Goal: Task Accomplishment & Management: Manage account settings

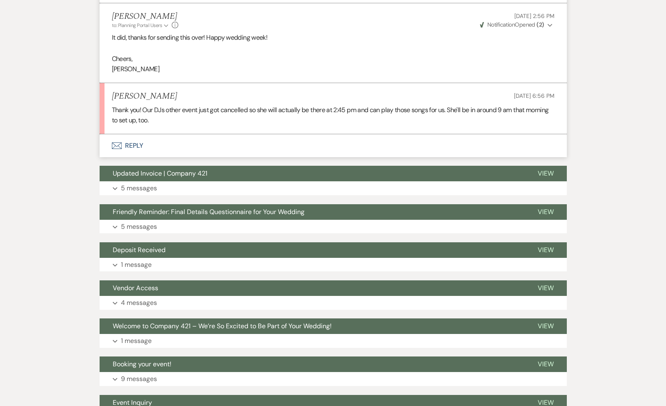
click at [136, 152] on button "Envelope Reply" at bounding box center [333, 145] width 467 height 23
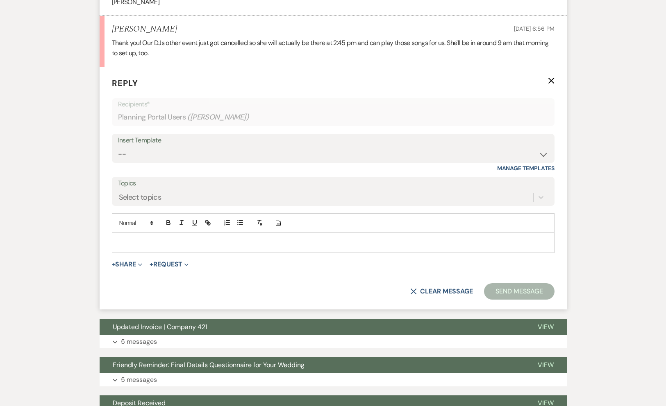
scroll to position [442, 0]
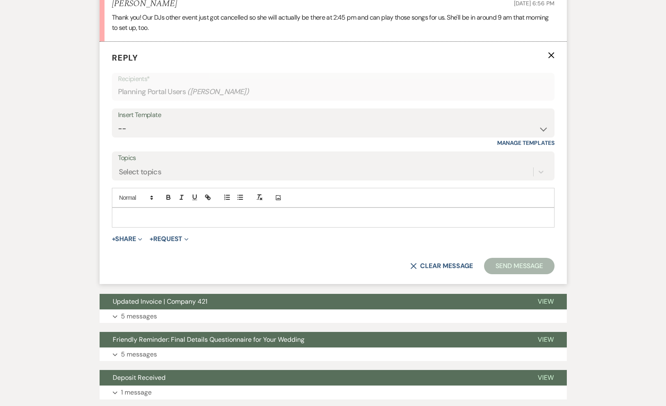
click at [154, 222] on p at bounding box center [332, 217] width 429 height 9
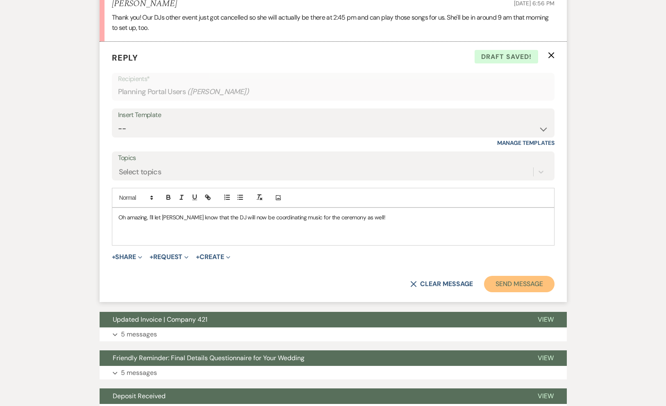
click at [505, 293] on button "Send Message" at bounding box center [519, 284] width 70 height 16
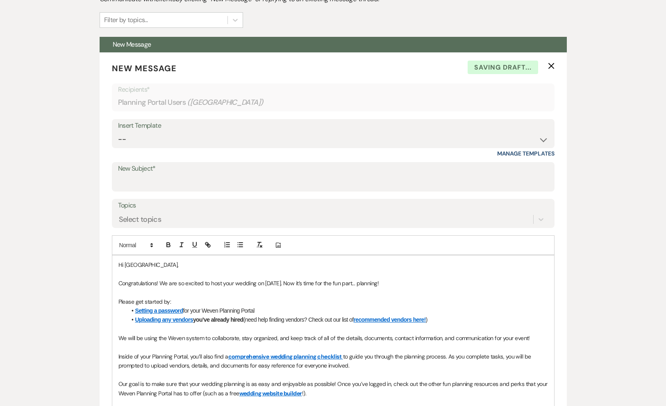
scroll to position [209, 0]
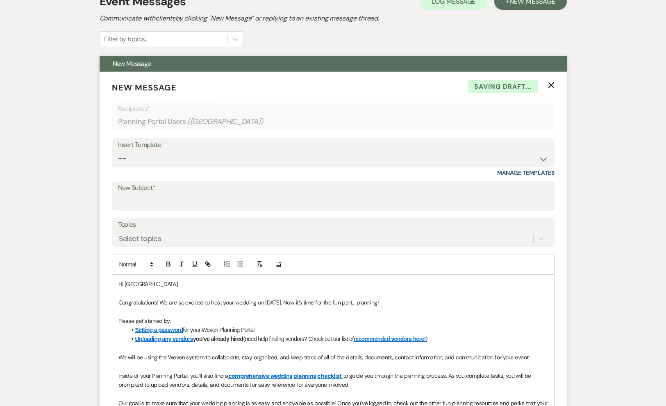
click at [550, 82] on use "button" at bounding box center [551, 85] width 6 height 6
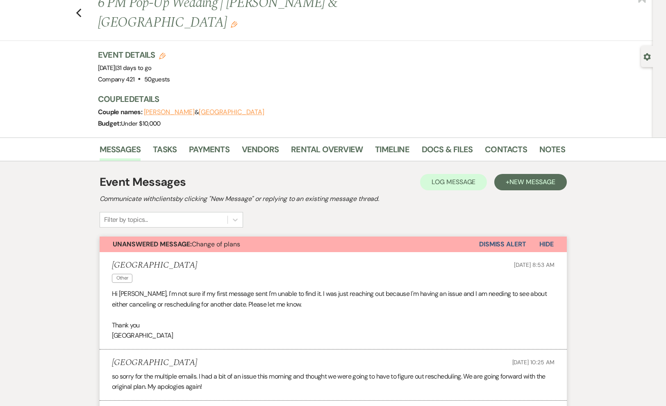
scroll to position [0, 0]
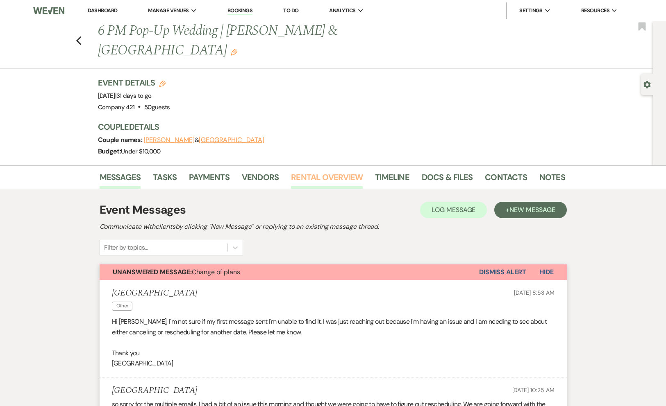
click at [315, 171] on link "Rental Overview" at bounding box center [327, 180] width 72 height 18
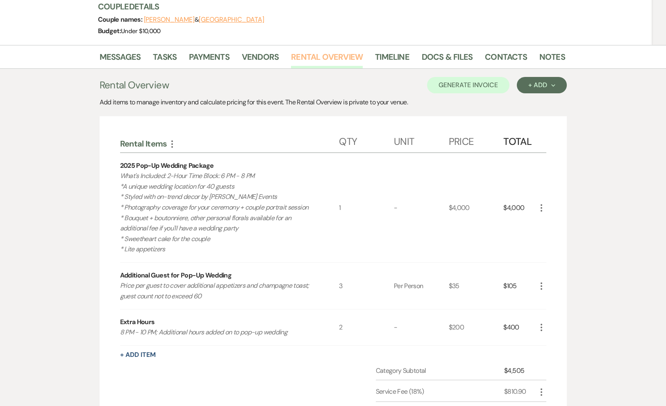
scroll to position [214, 0]
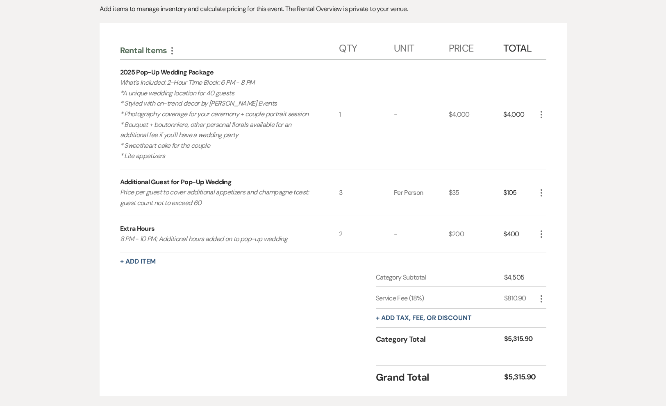
click at [541, 229] on icon "More" at bounding box center [541, 234] width 10 height 10
click at [554, 257] on button "X Delete" at bounding box center [558, 263] width 44 height 13
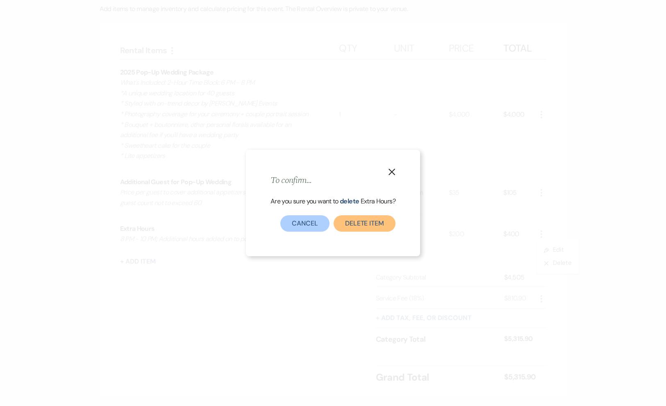
click at [363, 224] on button "Delete Item" at bounding box center [364, 224] width 62 height 16
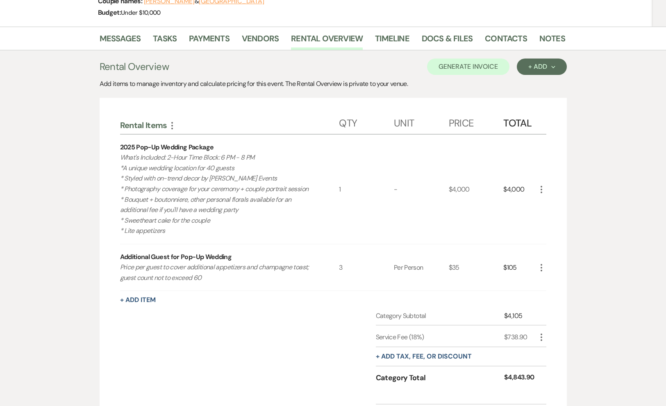
scroll to position [135, 0]
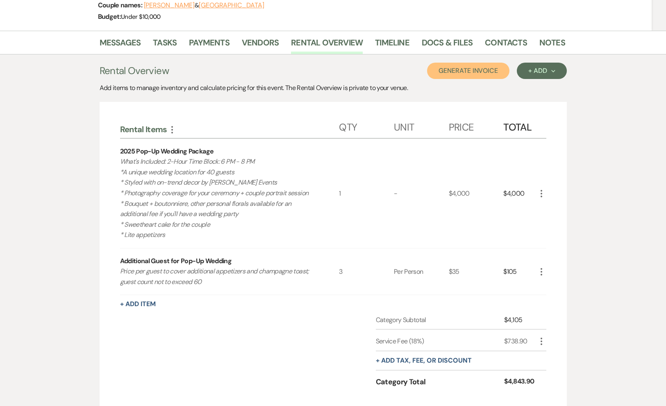
click at [485, 63] on button "Generate Invoice" at bounding box center [468, 71] width 82 height 16
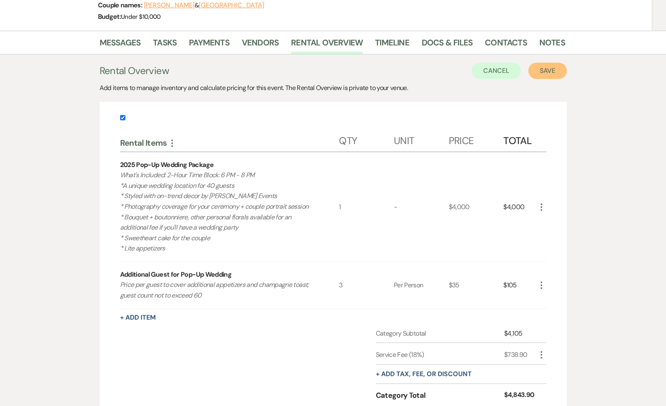
click at [540, 63] on button "Save" at bounding box center [547, 71] width 39 height 16
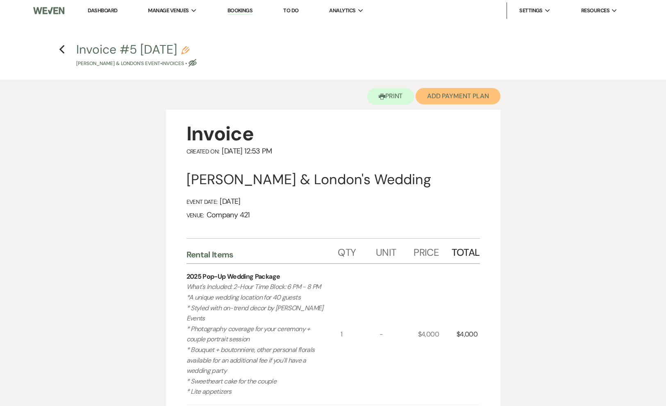
click at [461, 99] on button "Add Payment Plan" at bounding box center [457, 96] width 85 height 16
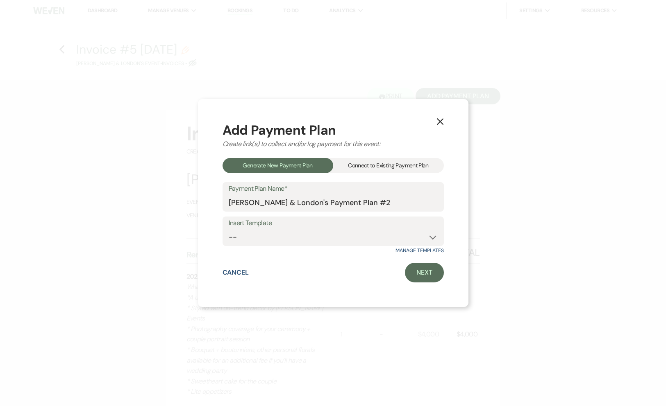
click at [380, 165] on div "Connect to Existing Payment Plan" at bounding box center [388, 165] width 111 height 15
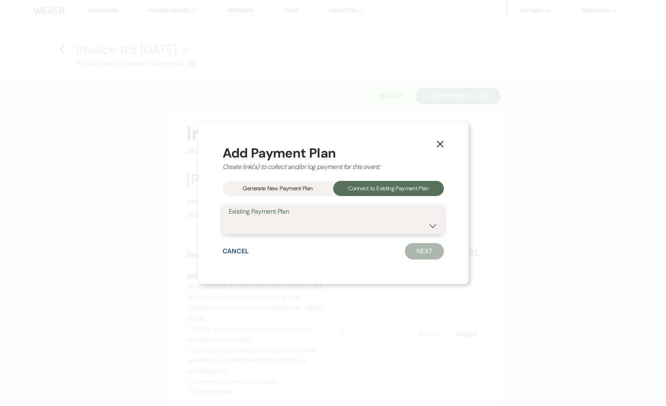
click at [338, 228] on select "[PERSON_NAME] & London's Payment Plan #1" at bounding box center [333, 226] width 209 height 16
select select "21417"
click at [229, 218] on select "[PERSON_NAME] & London's Payment Plan #1" at bounding box center [333, 226] width 209 height 16
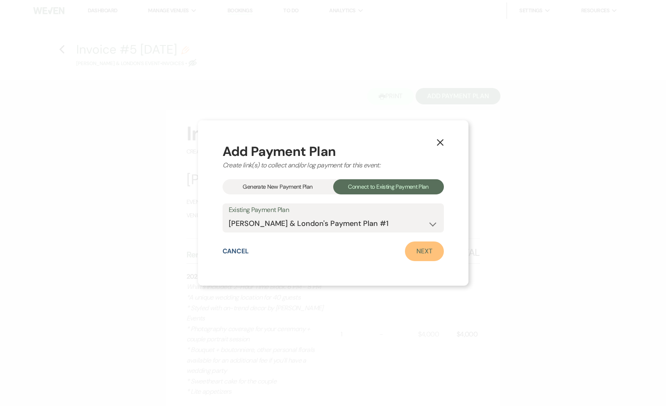
click at [416, 253] on link "Next" at bounding box center [424, 252] width 39 height 20
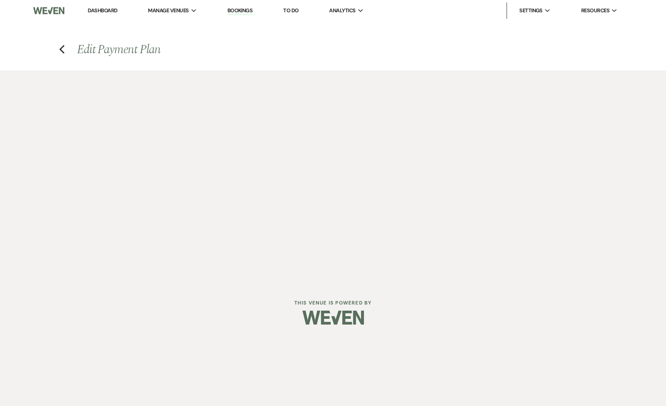
select select "29953"
select select "1"
select select "true"
select select "2"
select select "flat"
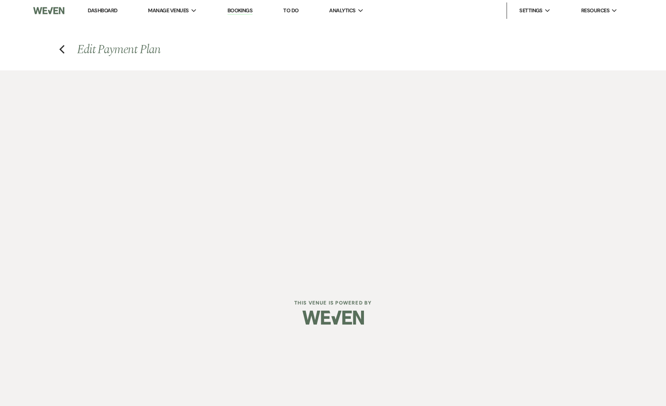
select select "true"
select select "client"
select select "weeks"
select select "client"
select select "days"
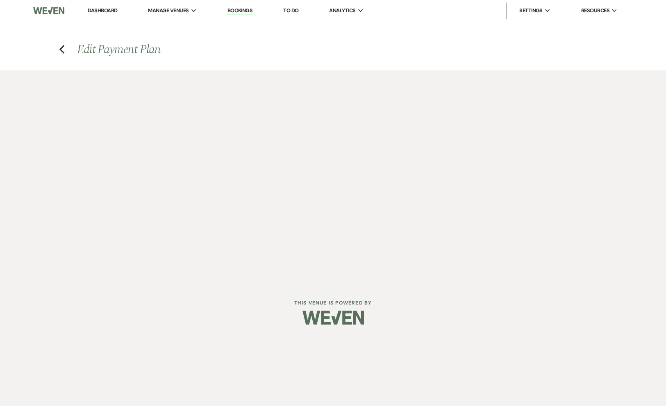
select select "both"
select select "days"
select select "afterDueDate"
select select "both"
select select "days"
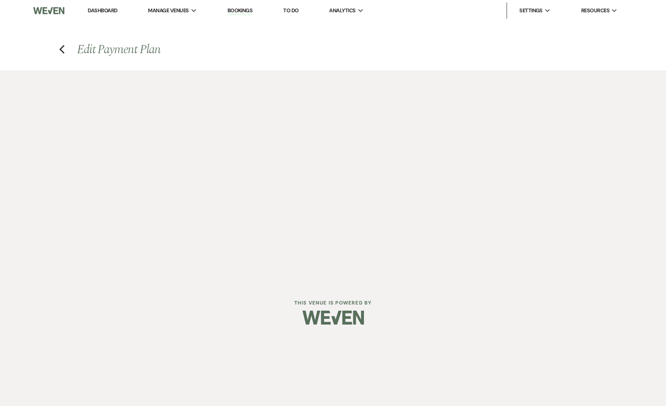
select select "afterDueDate"
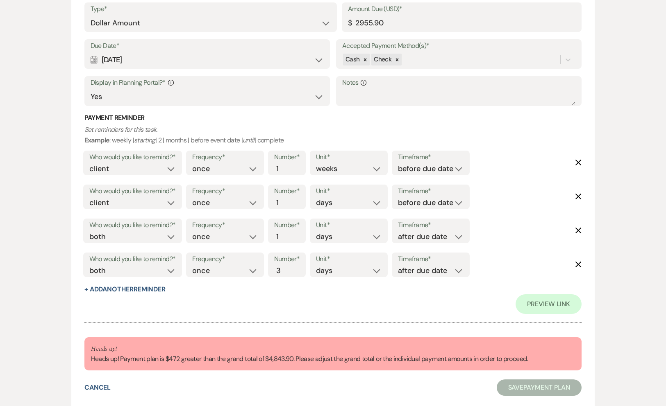
scroll to position [634, 0]
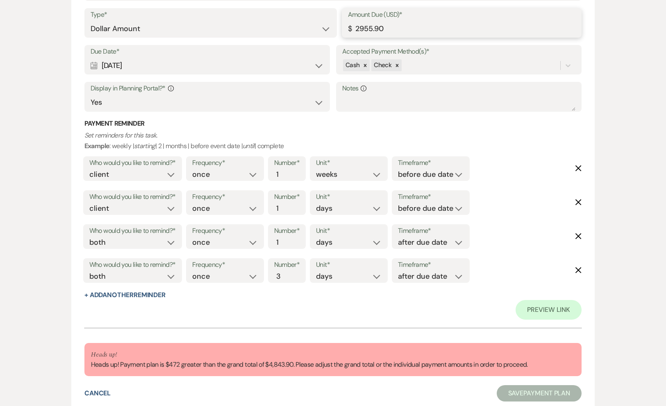
click at [395, 26] on input "2955.90" at bounding box center [462, 29] width 228 height 16
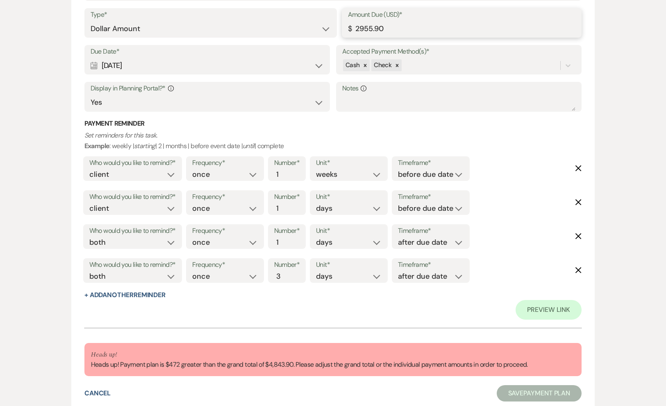
click at [395, 26] on input "2955.90" at bounding box center [462, 29] width 228 height 16
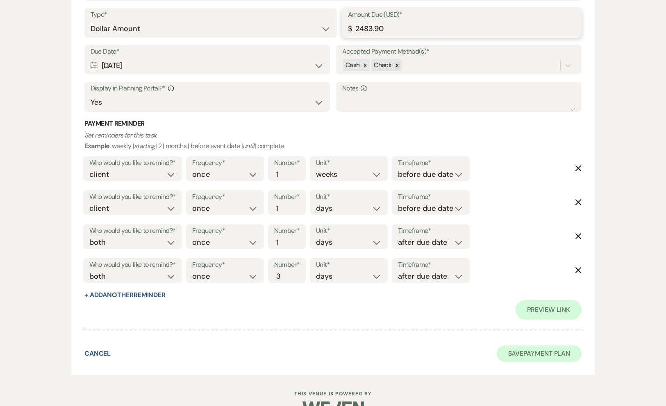
type input "2483.90"
click at [522, 352] on button "Save Payment Plan" at bounding box center [539, 354] width 85 height 16
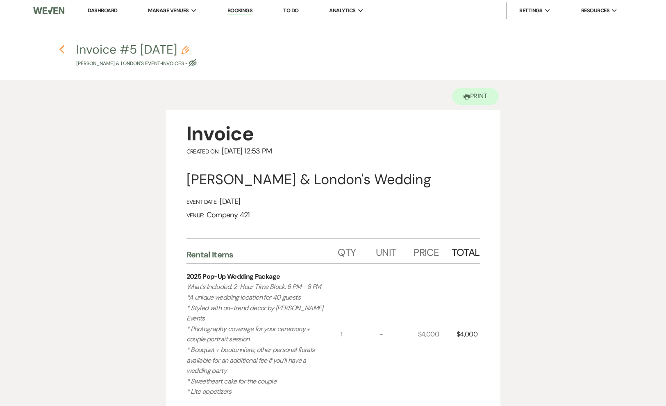
click at [65, 54] on icon "Previous" at bounding box center [62, 50] width 6 height 10
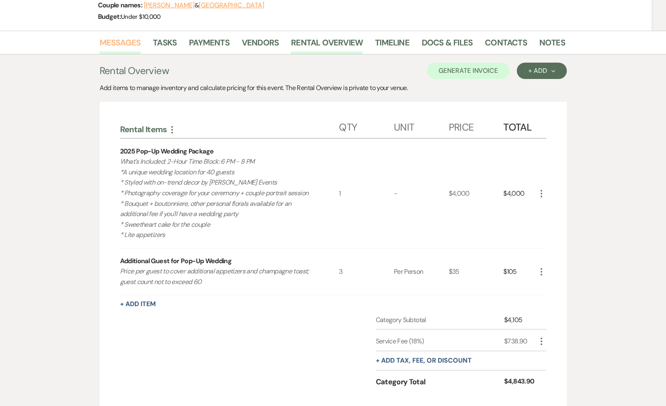
click at [117, 36] on link "Messages" at bounding box center [120, 45] width 41 height 18
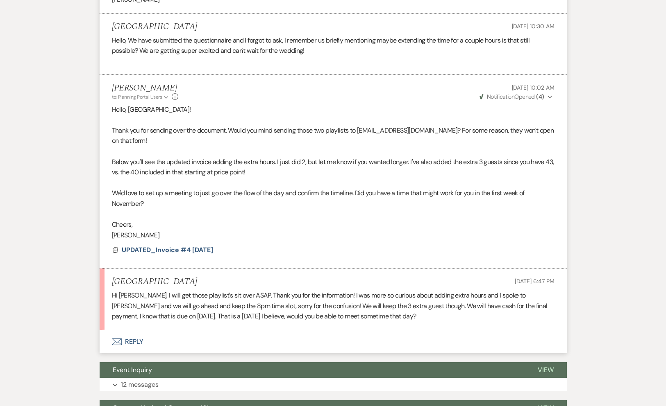
scroll to position [1035, 0]
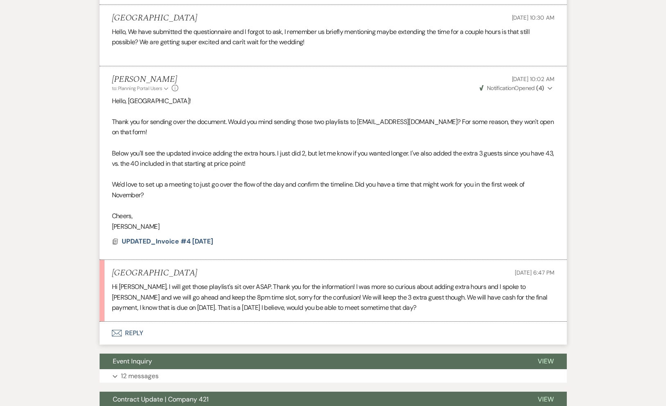
click at [125, 322] on button "Envelope Reply" at bounding box center [333, 333] width 467 height 23
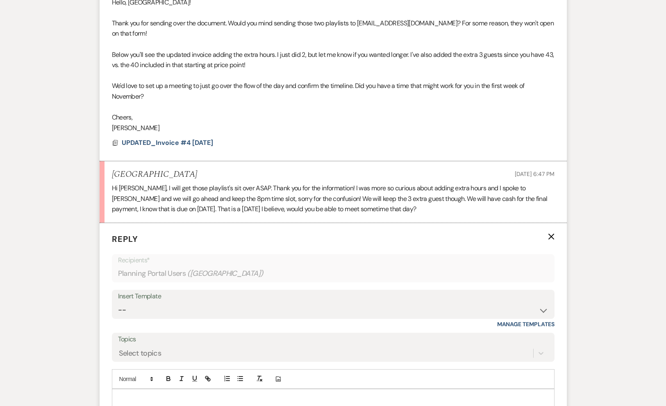
scroll to position [1149, 0]
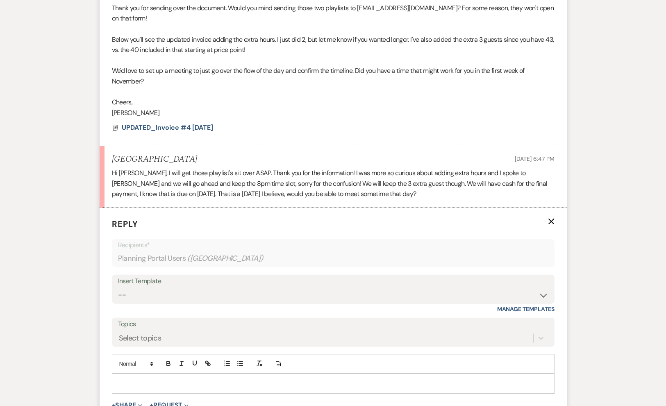
click at [156, 379] on p at bounding box center [332, 383] width 429 height 9
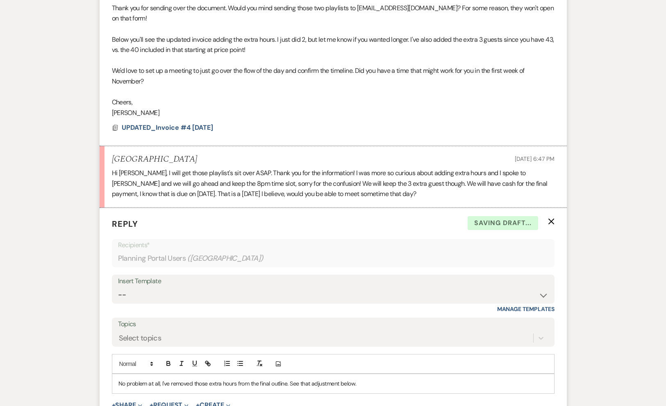
click at [125, 402] on button "+ Share Expand" at bounding box center [127, 405] width 31 height 7
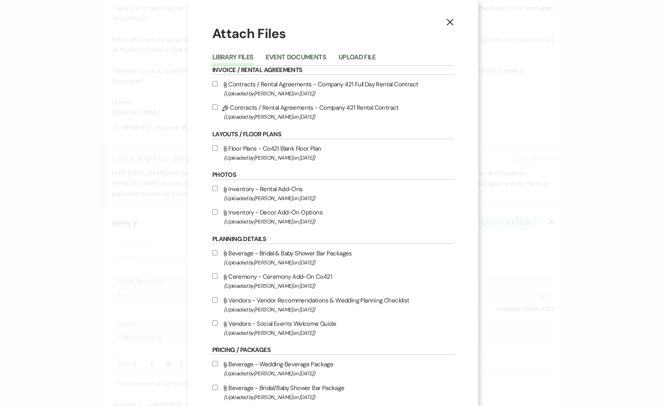
click at [285, 52] on li "Event Documents" at bounding box center [301, 59] width 73 height 14
click at [284, 55] on button "Event Documents" at bounding box center [295, 59] width 60 height 11
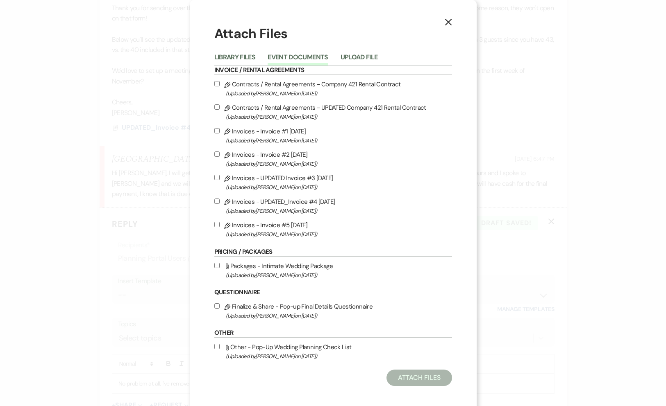
click at [265, 228] on label "Pencil Invoices - Invoice #5 [DATE] (Uploaded by [PERSON_NAME] on [DATE] )" at bounding box center [333, 229] width 238 height 19
click at [220, 227] on input "Pencil Invoices - Invoice #5 [DATE] (Uploaded by [PERSON_NAME] on [DATE] )" at bounding box center [216, 224] width 5 height 5
checkbox input "true"
click at [425, 382] on button "Attach Files" at bounding box center [418, 378] width 65 height 16
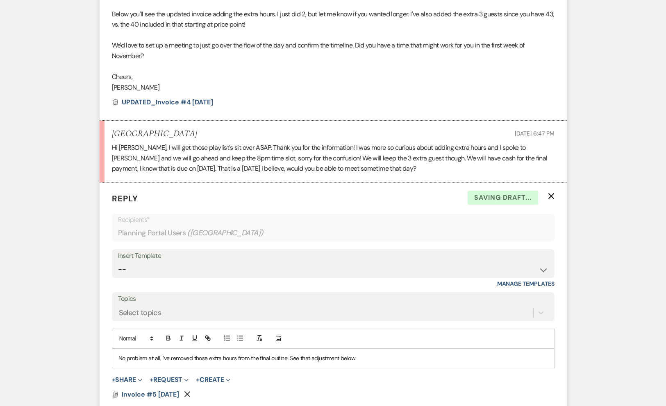
scroll to position [1180, 0]
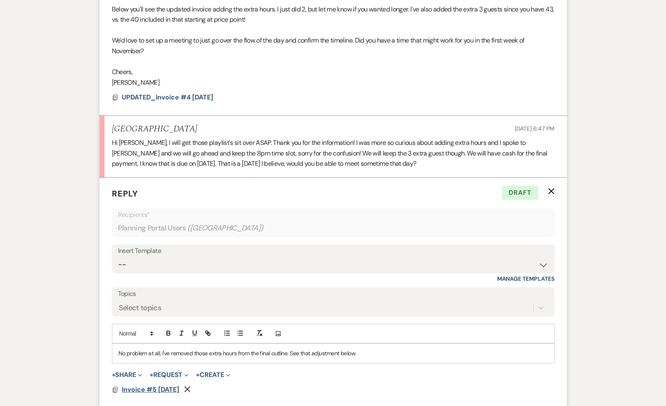
click at [167, 386] on span "Invoice #5 [DATE]" at bounding box center [150, 390] width 57 height 9
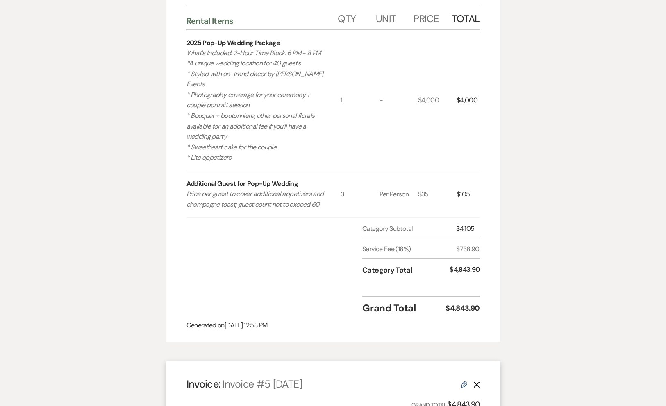
scroll to position [0, 0]
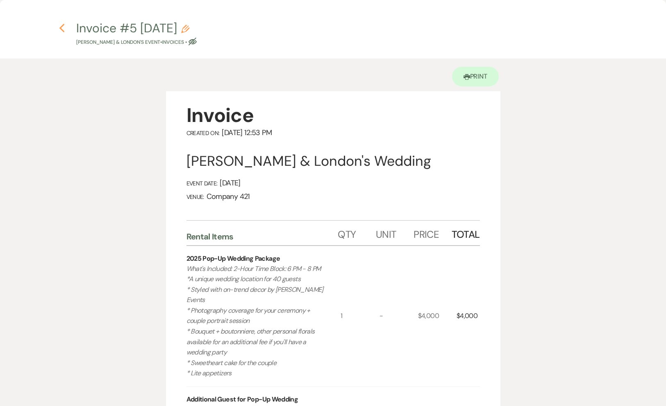
click at [60, 32] on icon "Previous" at bounding box center [62, 28] width 6 height 10
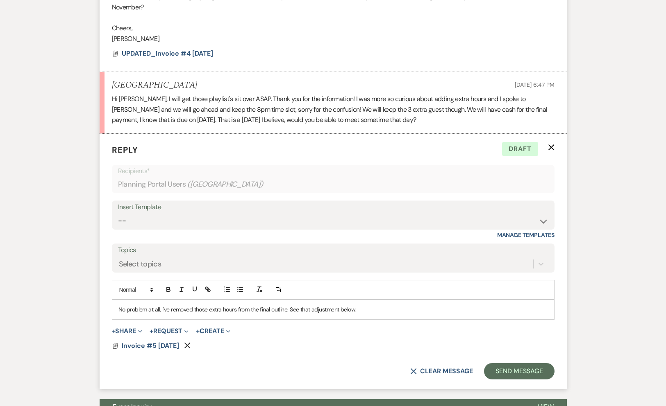
scroll to position [1225, 0]
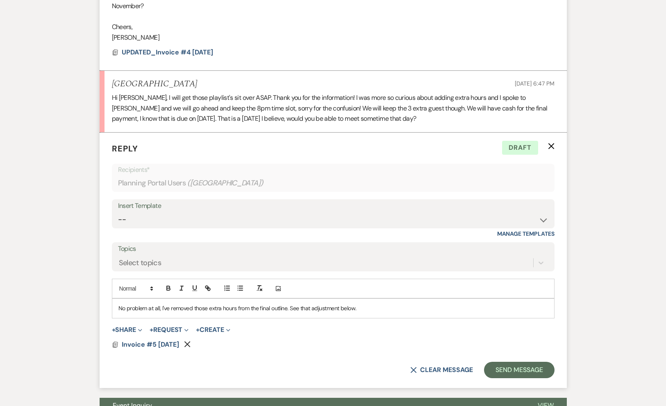
click at [381, 299] on div "No problem at all, I've removed those extra hours from the final outline. See t…" at bounding box center [333, 308] width 442 height 19
click at [375, 304] on p "No problem at all, I've removed those extra hours from the final outline. See t…" at bounding box center [332, 308] width 429 height 9
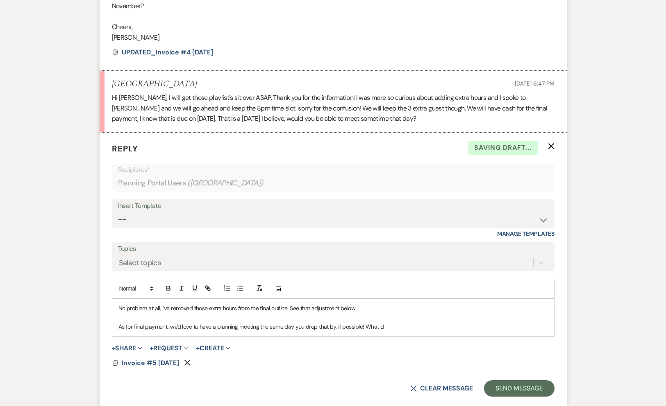
click at [391, 322] on p "As for final payment, we'd love to have a planning meeting the same day you dro…" at bounding box center [332, 326] width 429 height 9
